Goal: Use online tool/utility: Use online tool/utility

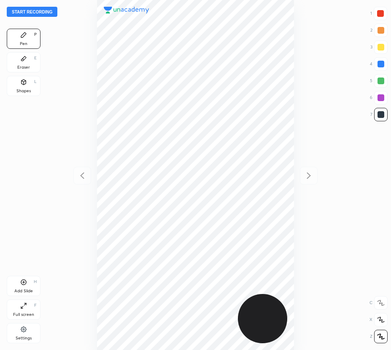
scroll to position [350, 256]
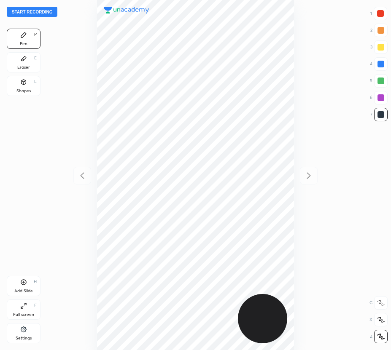
scroll to position [350, 256]
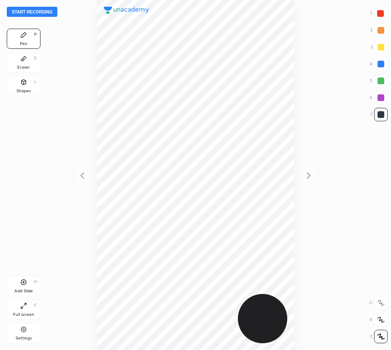
scroll to position [350, 256]
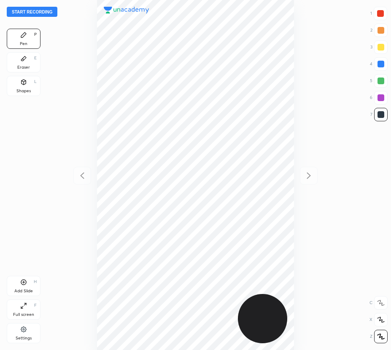
scroll to position [350, 256]
click at [40, 12] on button "Start recording" at bounding box center [32, 12] width 51 height 10
drag, startPoint x: 382, startPoint y: 96, endPoint x: 297, endPoint y: 115, distance: 87.2
click at [382, 96] on div at bounding box center [380, 97] width 7 height 7
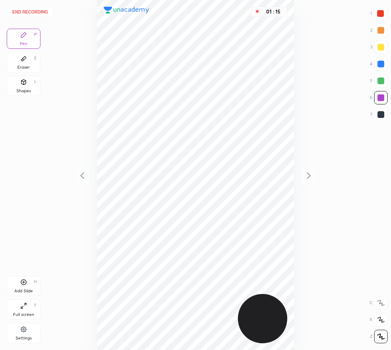
click at [17, 289] on div "Add Slide" at bounding box center [23, 291] width 19 height 4
click at [80, 173] on icon at bounding box center [82, 176] width 10 height 10
click at [308, 178] on icon at bounding box center [309, 176] width 10 height 10
click at [81, 171] on icon at bounding box center [82, 176] width 10 height 10
click at [307, 178] on icon at bounding box center [309, 176] width 10 height 10
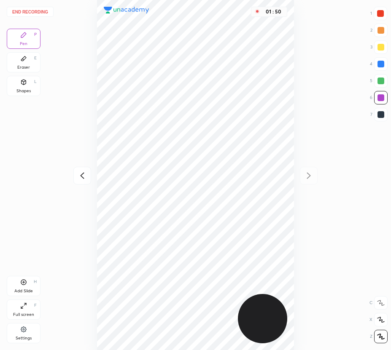
drag, startPoint x: 383, startPoint y: 63, endPoint x: 359, endPoint y: 75, distance: 26.4
click at [382, 65] on div at bounding box center [380, 64] width 7 height 7
click at [41, 90] on div "End recording 1 2 3 4 5 6 7 R O A L C X Z Erase all C X Z Pen P Eraser E Shapes…" at bounding box center [195, 175] width 391 height 350
click at [26, 81] on icon at bounding box center [24, 82] width 5 height 5
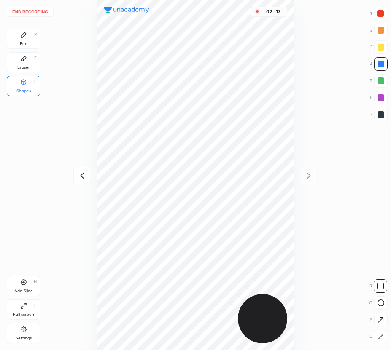
click at [380, 14] on div at bounding box center [380, 13] width 7 height 7
drag, startPoint x: 29, startPoint y: 40, endPoint x: 35, endPoint y: 45, distance: 7.5
click at [30, 41] on div "Pen P" at bounding box center [24, 39] width 34 height 20
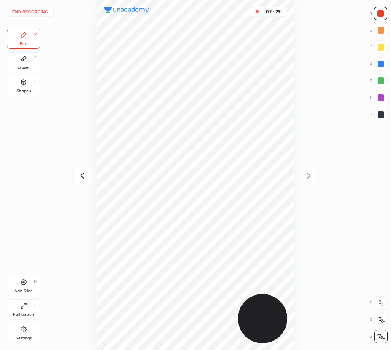
drag, startPoint x: 24, startPoint y: 59, endPoint x: 83, endPoint y: 52, distance: 58.9
click at [27, 59] on icon at bounding box center [23, 58] width 7 height 7
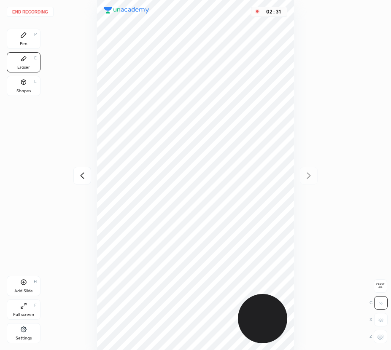
drag, startPoint x: 31, startPoint y: 39, endPoint x: 48, endPoint y: 42, distance: 17.5
click at [39, 40] on div "Pen P" at bounding box center [24, 39] width 34 height 20
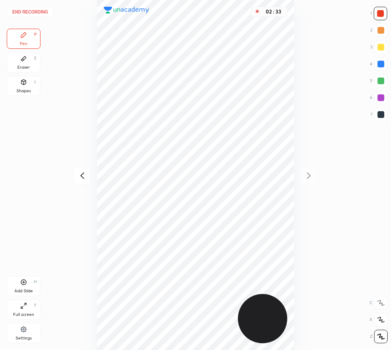
drag, startPoint x: 22, startPoint y: 283, endPoint x: 15, endPoint y: 296, distance: 15.1
click at [22, 283] on icon at bounding box center [23, 282] width 7 height 7
click at [85, 173] on icon at bounding box center [82, 176] width 10 height 10
drag, startPoint x: 307, startPoint y: 180, endPoint x: 295, endPoint y: 167, distance: 17.9
click at [306, 179] on icon at bounding box center [309, 176] width 10 height 10
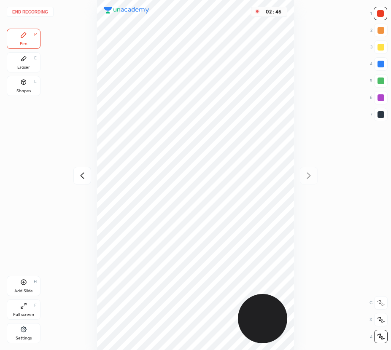
click at [27, 63] on div "Eraser E" at bounding box center [24, 62] width 34 height 20
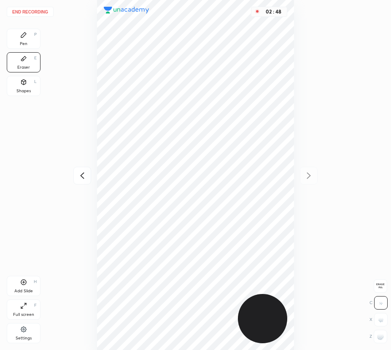
click at [20, 46] on div "Pen P" at bounding box center [24, 39] width 34 height 20
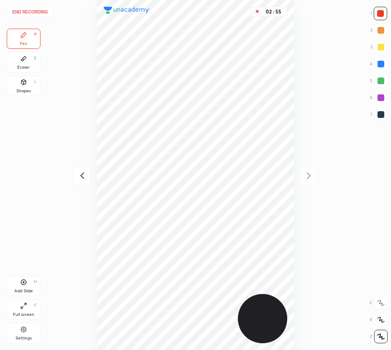
click at [81, 178] on icon at bounding box center [82, 176] width 10 height 10
click at [310, 177] on icon at bounding box center [309, 176] width 10 height 10
click at [83, 177] on icon at bounding box center [82, 176] width 10 height 10
click at [311, 180] on icon at bounding box center [309, 176] width 10 height 10
click at [382, 80] on div at bounding box center [380, 81] width 7 height 7
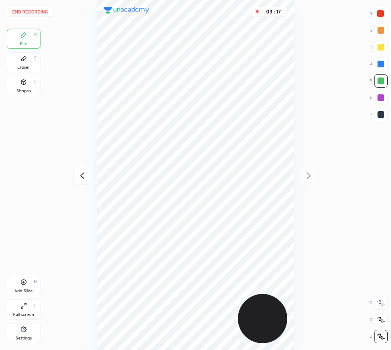
drag, startPoint x: 30, startPoint y: 60, endPoint x: 39, endPoint y: 68, distance: 11.9
click at [32, 62] on div "Eraser E" at bounding box center [24, 62] width 34 height 20
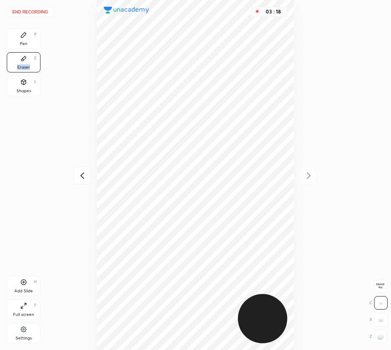
click at [24, 42] on div "Pen" at bounding box center [24, 44] width 8 height 4
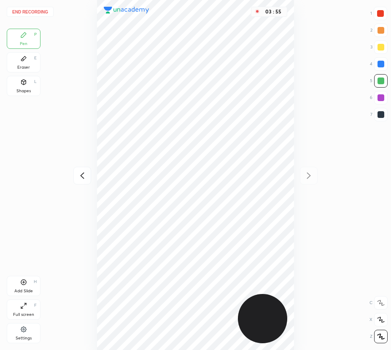
click at [381, 116] on div at bounding box center [380, 114] width 7 height 7
click at [20, 282] on div "Add Slide H" at bounding box center [24, 286] width 34 height 20
click at [77, 175] on icon at bounding box center [82, 176] width 10 height 10
click at [310, 171] on icon at bounding box center [309, 176] width 10 height 10
drag, startPoint x: 83, startPoint y: 177, endPoint x: 84, endPoint y: 169, distance: 8.0
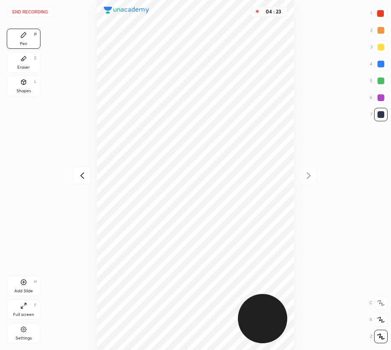
click at [83, 177] on icon at bounding box center [82, 176] width 10 height 10
drag, startPoint x: 307, startPoint y: 177, endPoint x: 294, endPoint y: 160, distance: 22.3
click at [306, 178] on icon at bounding box center [309, 176] width 10 height 10
drag, startPoint x: 78, startPoint y: 173, endPoint x: 78, endPoint y: 168, distance: 5.1
click at [79, 173] on icon at bounding box center [82, 176] width 10 height 10
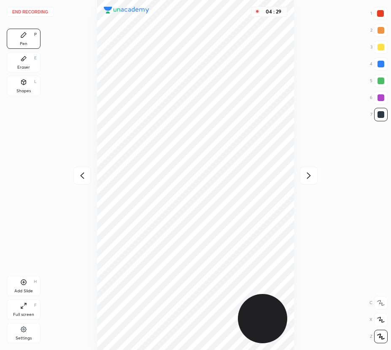
click at [308, 171] on icon at bounding box center [309, 176] width 10 height 10
click at [77, 176] on div at bounding box center [82, 176] width 18 height 18
click at [305, 175] on icon at bounding box center [309, 176] width 10 height 10
drag, startPoint x: 86, startPoint y: 176, endPoint x: 87, endPoint y: 159, distance: 16.9
click at [85, 177] on icon at bounding box center [82, 176] width 10 height 10
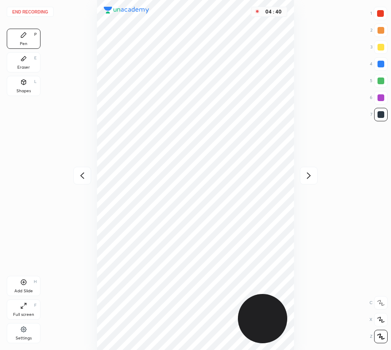
click at [308, 175] on icon at bounding box center [309, 176] width 10 height 10
click at [78, 175] on icon at bounding box center [82, 176] width 10 height 10
drag, startPoint x: 309, startPoint y: 177, endPoint x: 297, endPoint y: 154, distance: 26.6
click at [309, 177] on icon at bounding box center [309, 176] width 10 height 10
click at [80, 175] on icon at bounding box center [82, 176] width 10 height 10
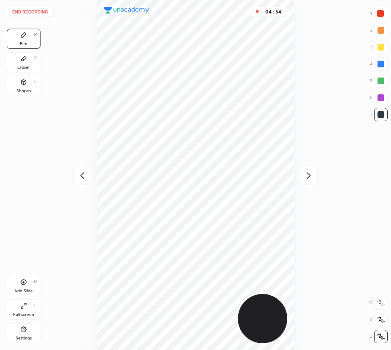
drag, startPoint x: 310, startPoint y: 179, endPoint x: 294, endPoint y: 170, distance: 18.3
click at [309, 179] on icon at bounding box center [309, 176] width 10 height 10
click at [38, 14] on button "End recording" at bounding box center [30, 12] width 47 height 10
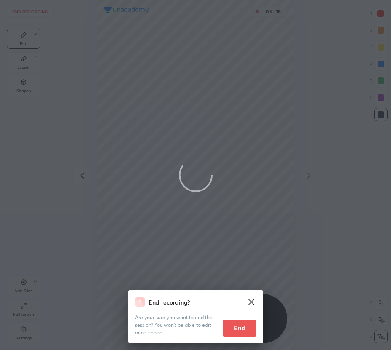
click at [247, 327] on button "End" at bounding box center [240, 328] width 34 height 17
